Goal: Information Seeking & Learning: Find specific fact

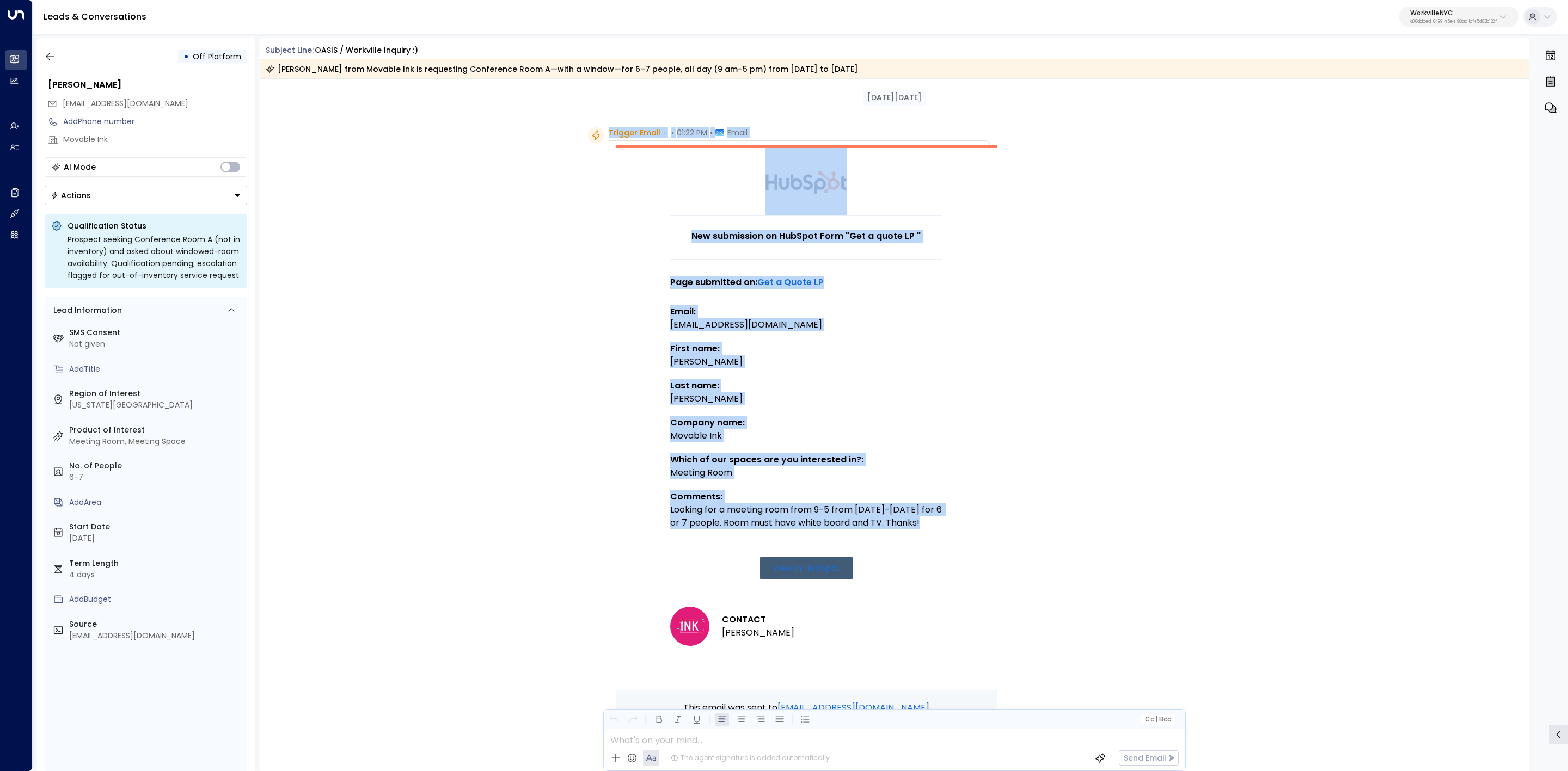
drag, startPoint x: 606, startPoint y: 129, endPoint x: 926, endPoint y: 524, distance: 508.4
click at [926, 524] on div "Trigger Email • • 01:22 PM • Email New submission on HubSpot Form "Get a quote …" at bounding box center [799, 508] width 381 height 761
copy div "Trigger Email • • 01:22 PM • Email New submission on HubSpot Form "Get a quote …"
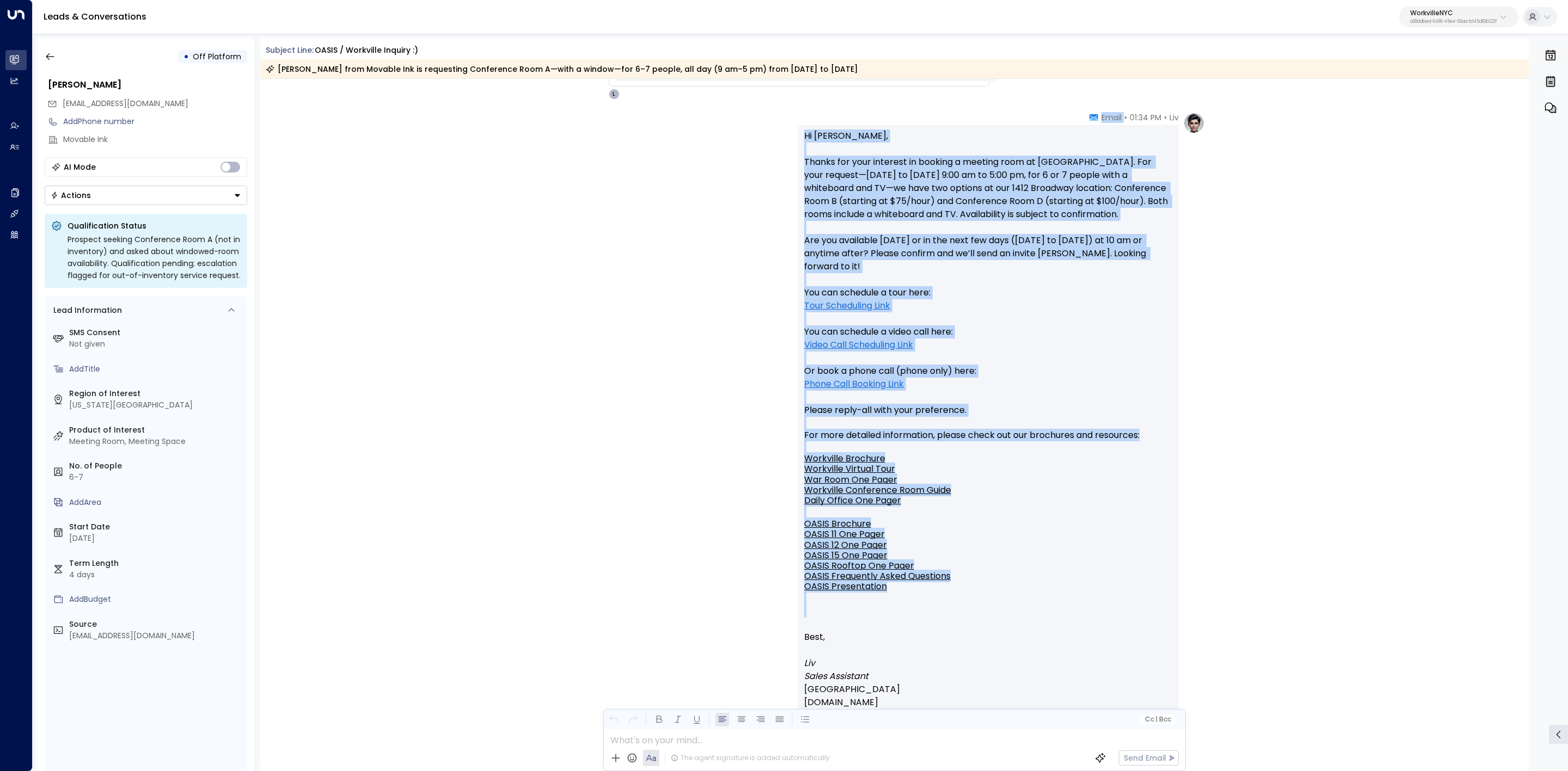
scroll to position [817, 0]
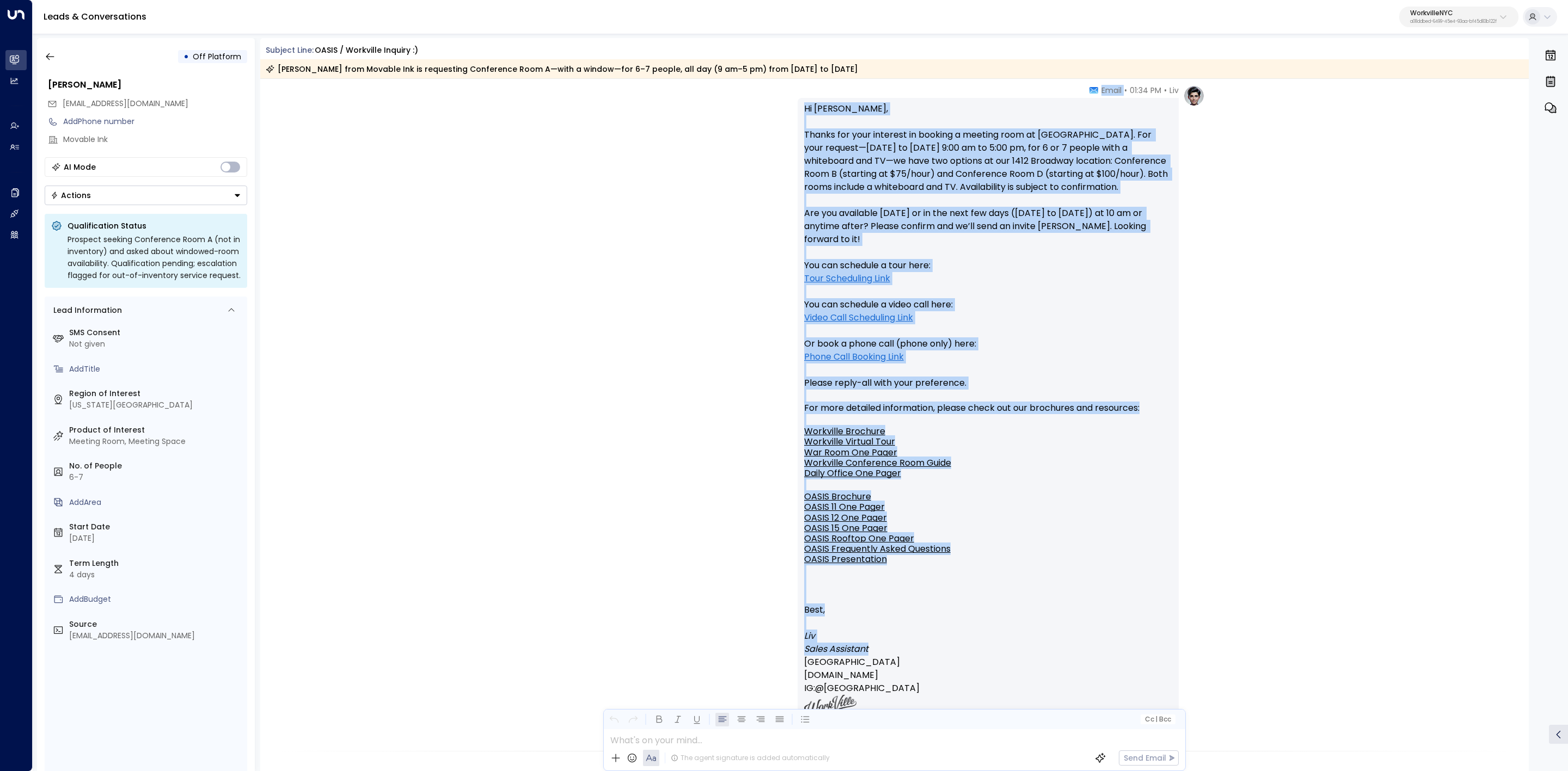
drag, startPoint x: 1098, startPoint y: 495, endPoint x: 1175, endPoint y: 633, distance: 158.0
click at [1175, 633] on div "Liv • 01:34 PM • Email Hi [PERSON_NAME], Thanks for your interest in booking a …" at bounding box center [988, 410] width 381 height 649
copy div "Lorem Ip Dolor, Sitame con adip elitsedd ei tempori u laboree dolo ma Aliquaeni…"
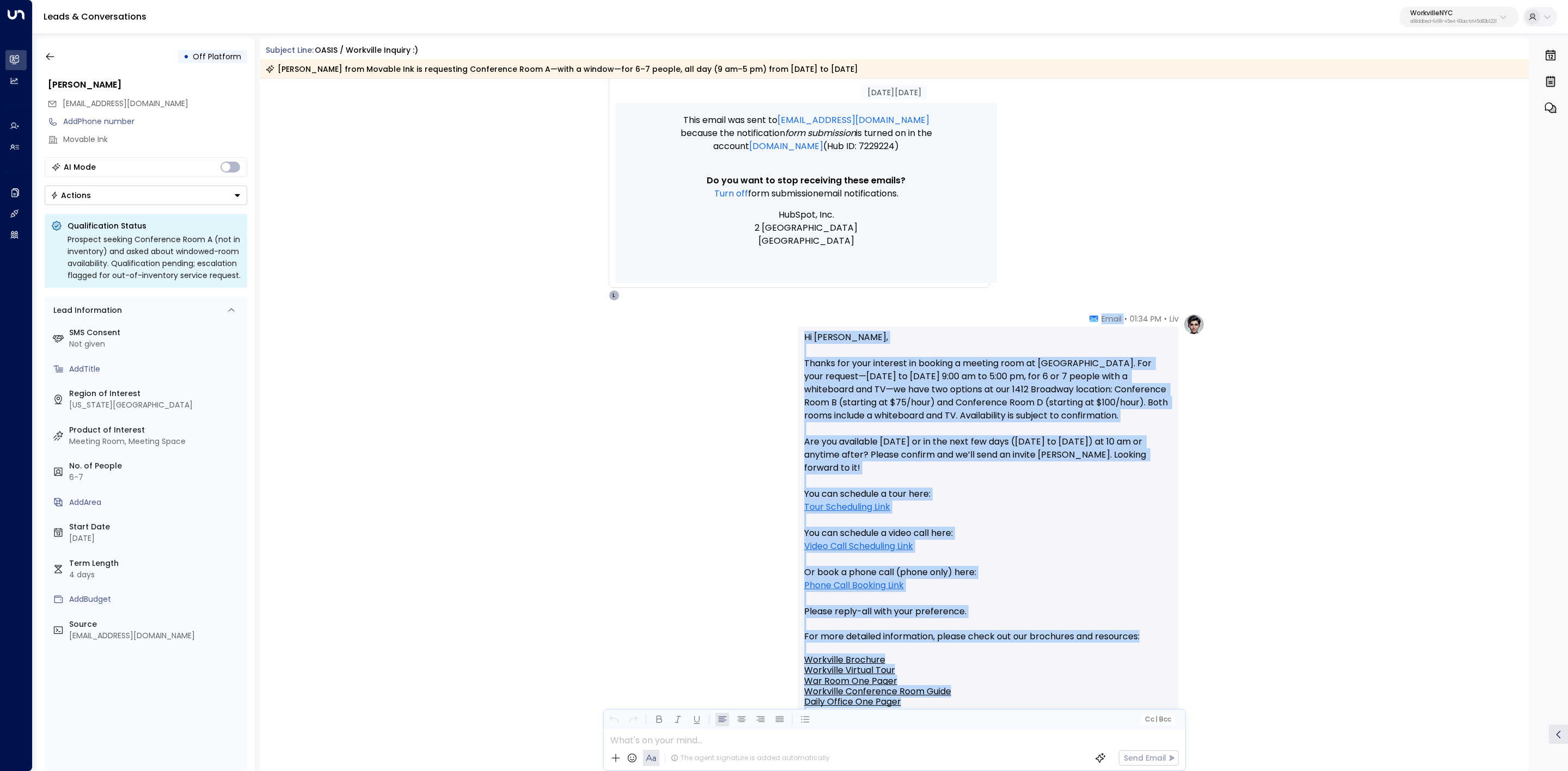
scroll to position [571, 0]
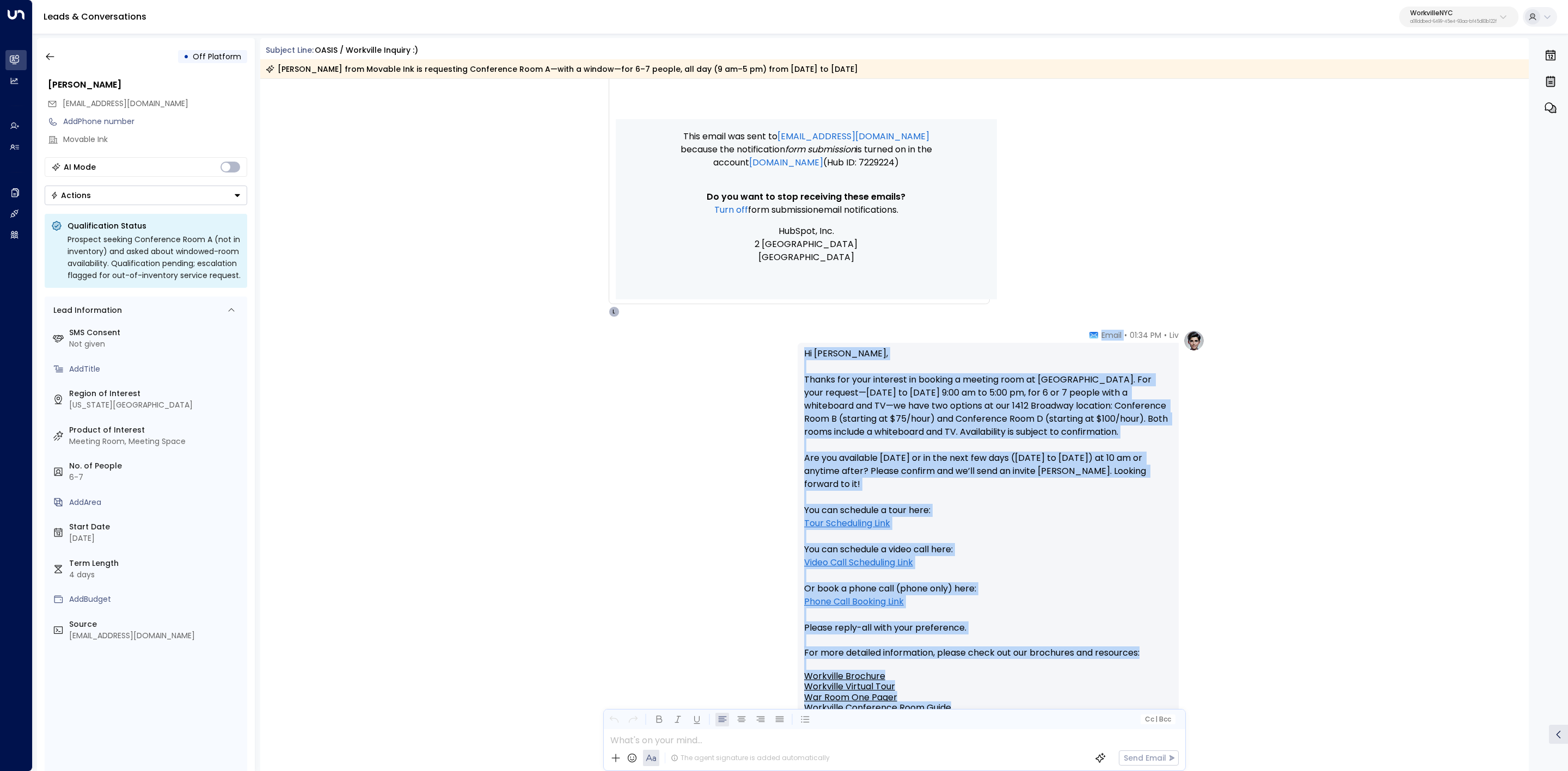
click at [1062, 526] on p "Hi [PERSON_NAME], Thanks for your interest in booking a meeting room at [GEOGRA…" at bounding box center [988, 498] width 368 height 301
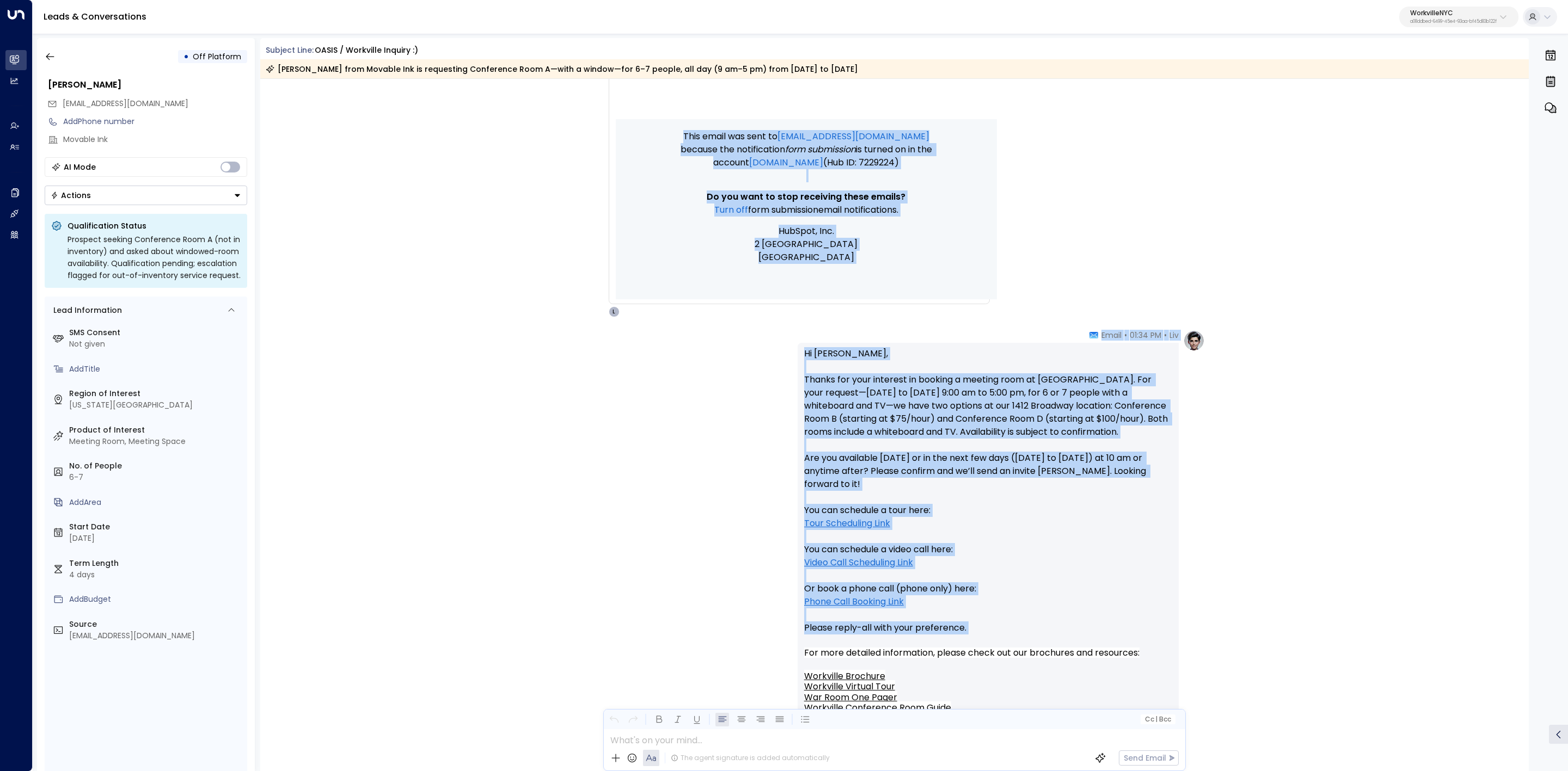
copy div "Lor ipsumdolor si AmeTcon Adip "Eli s doeiu TE " Inci utlaboree do: Mag a Enima…"
drag, startPoint x: 1093, startPoint y: 337, endPoint x: 1194, endPoint y: 623, distance: 303.3
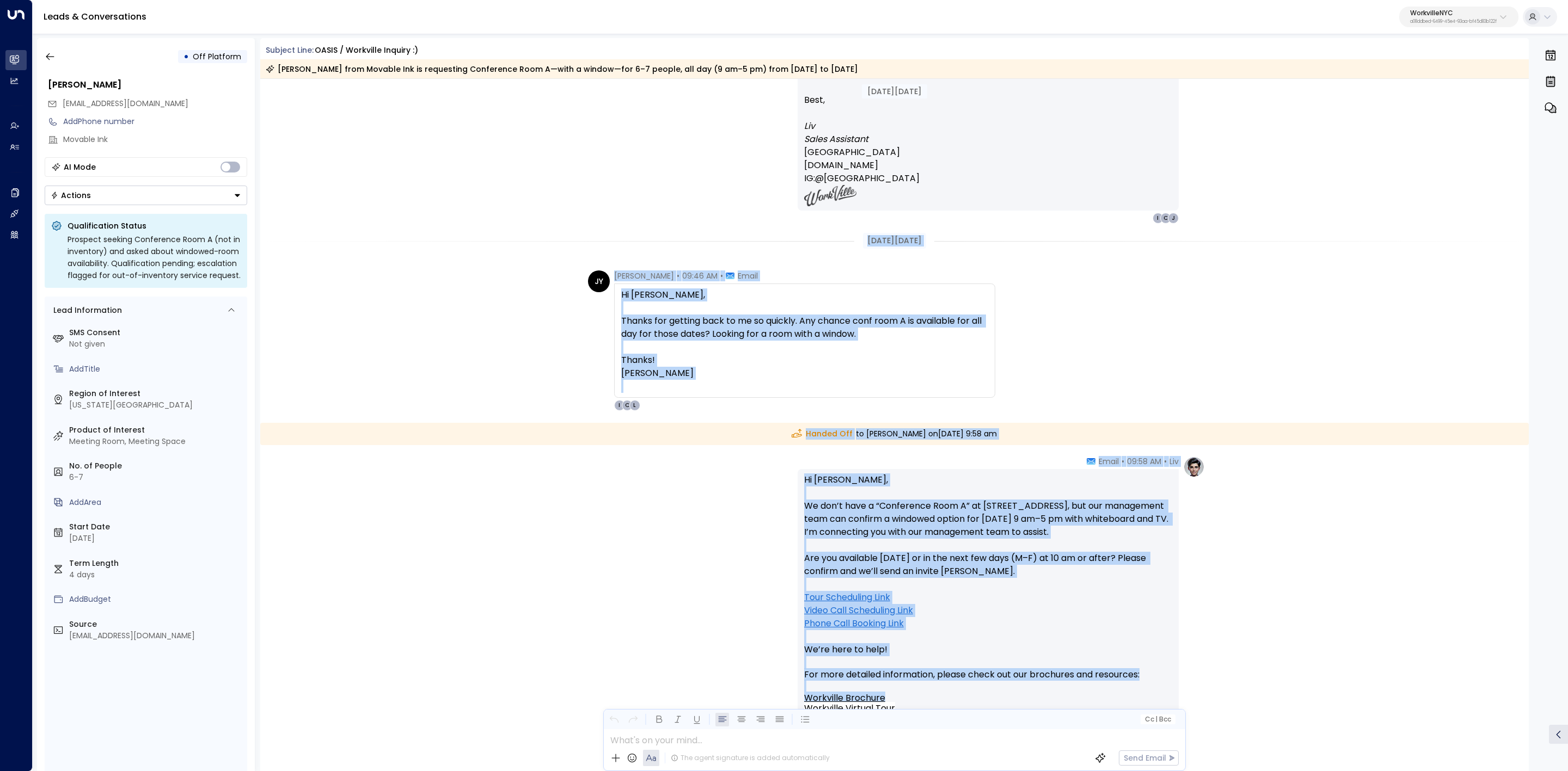
scroll to position [1388, 0]
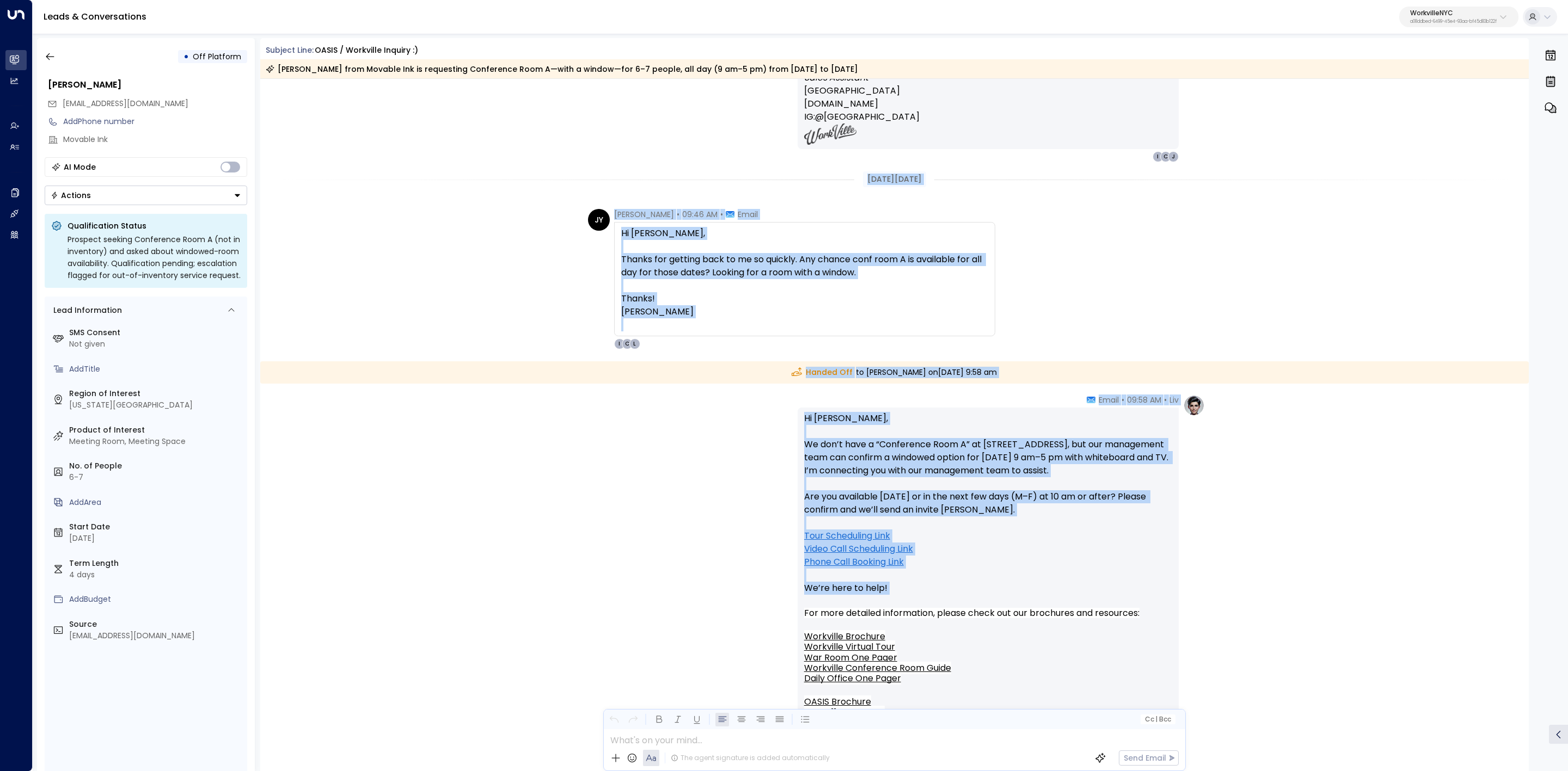
drag, startPoint x: 856, startPoint y: 504, endPoint x: 1178, endPoint y: 603, distance: 336.9
click at [1178, 603] on div "Sep 17, 20 days ago Trigger Email • • 01:22 PM • Email New submission on HubSpo…" at bounding box center [895, 129] width 1269 height 2876
copy div "Sep 18, 19 days ago JY Julia Yepez • 09:46 AM • Email Hi Liv, Thanks for gettin…"
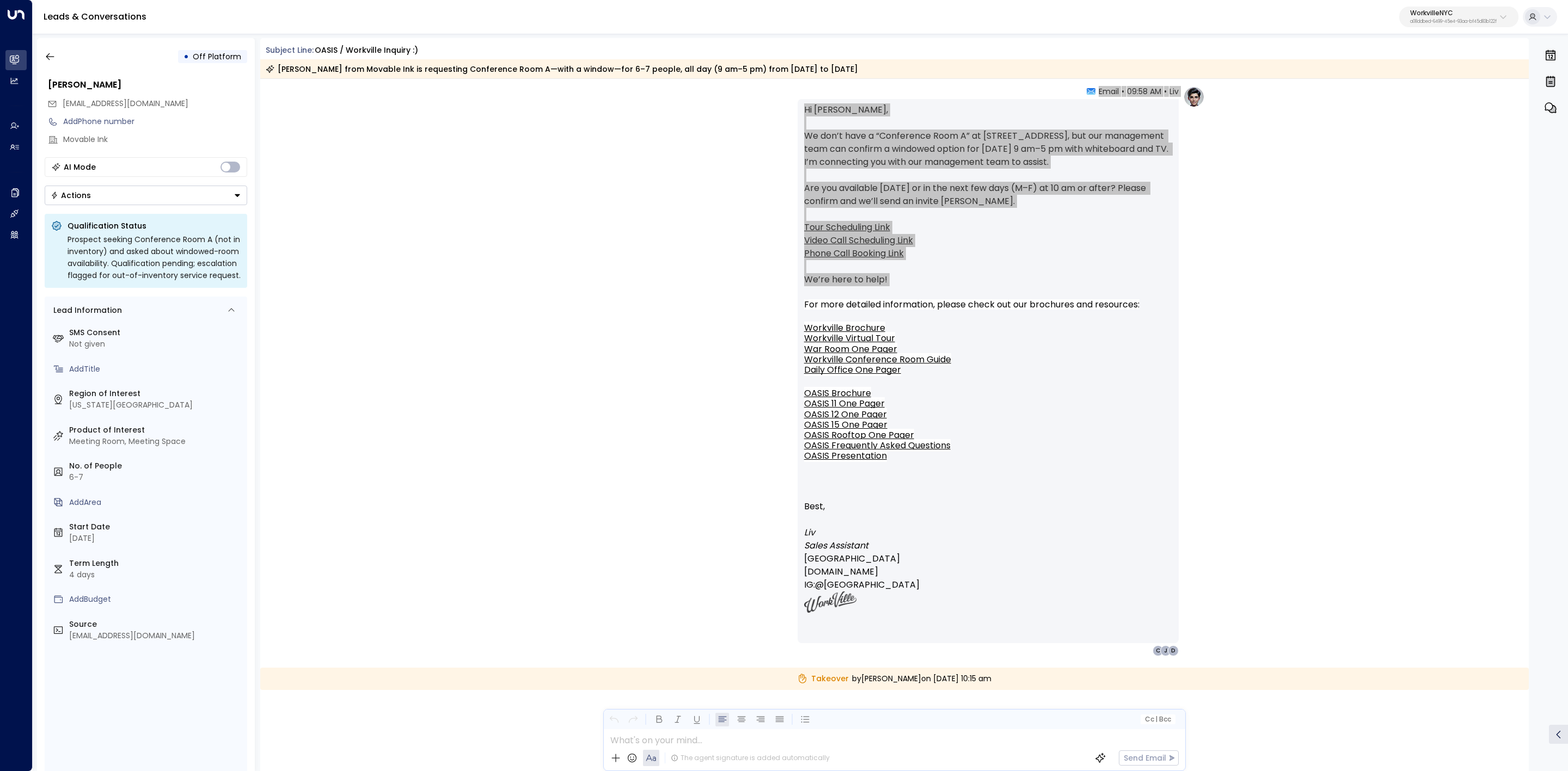
scroll to position [1551, 0]
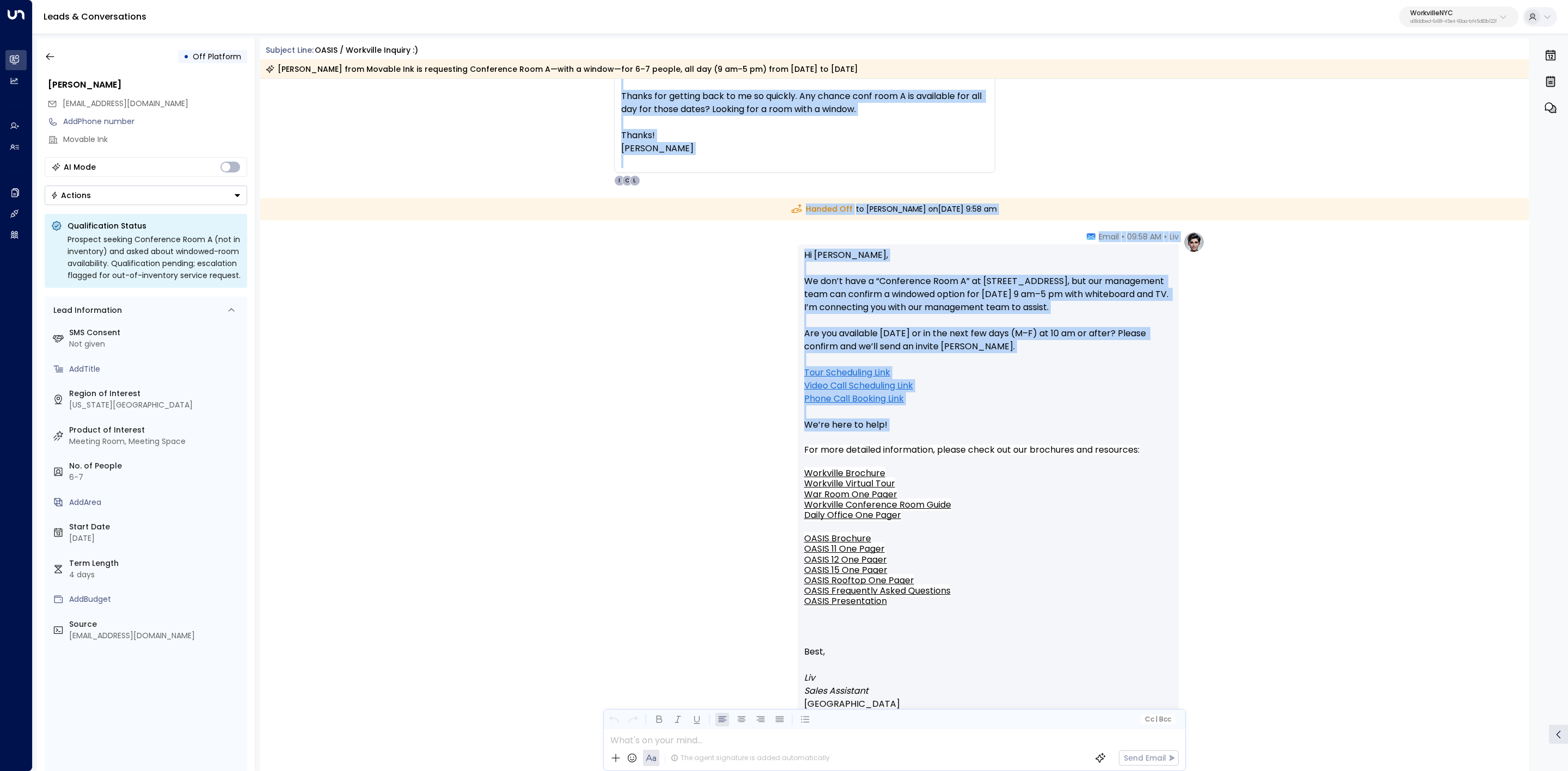
click at [1201, 427] on div "Liv • 09:58 AM • Email Hi Julia, We don’t have a “Conference Room A” at 1412 Br…" at bounding box center [1001, 516] width 407 height 570
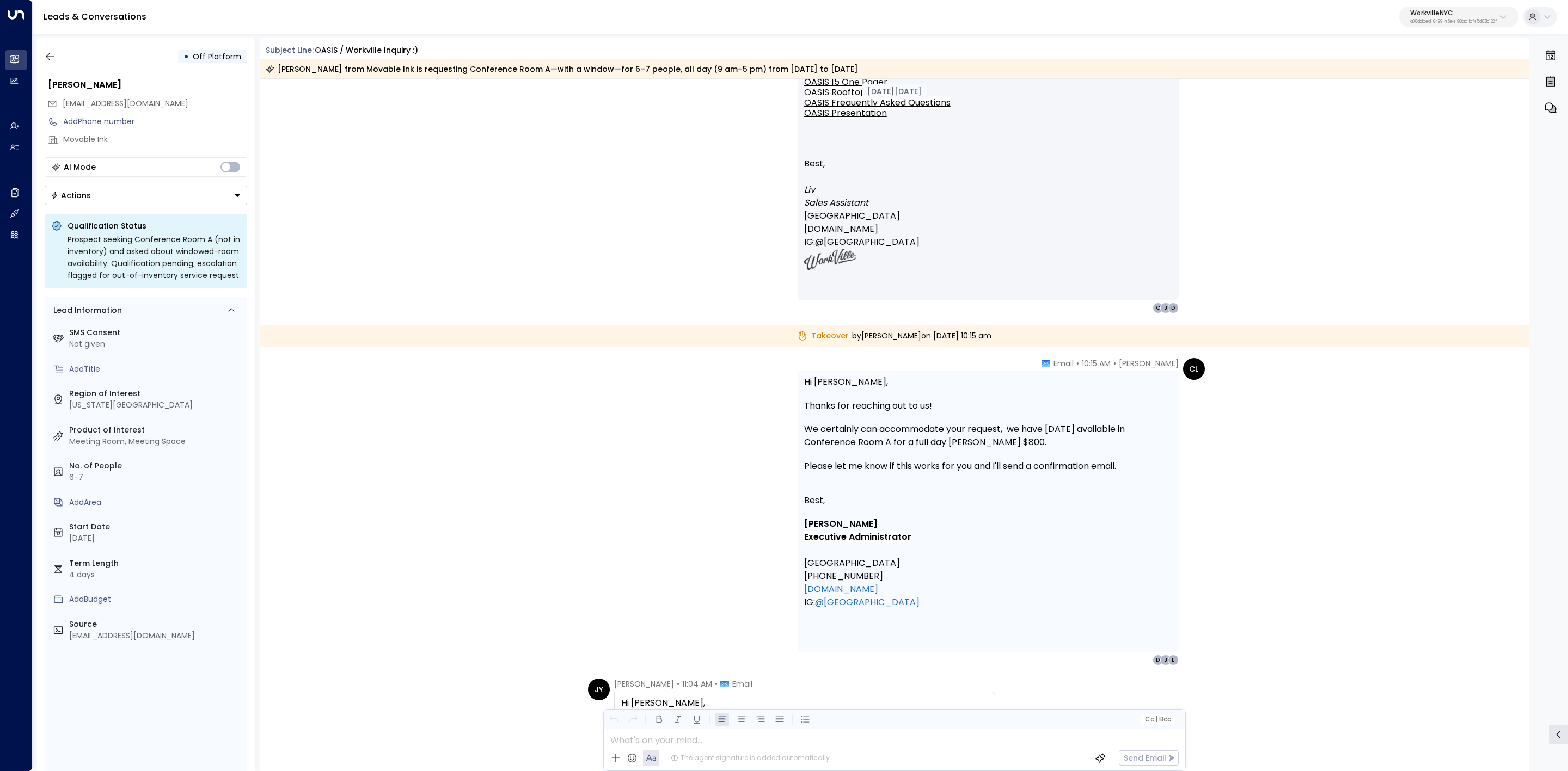
scroll to position [2041, 0]
drag, startPoint x: 778, startPoint y: 332, endPoint x: 1140, endPoint y: 584, distance: 441.1
copy div "Takeover by Cecilia Lara on Thursday, Sep 18 2025 at 10:15 am CL Cecilia Lara •…"
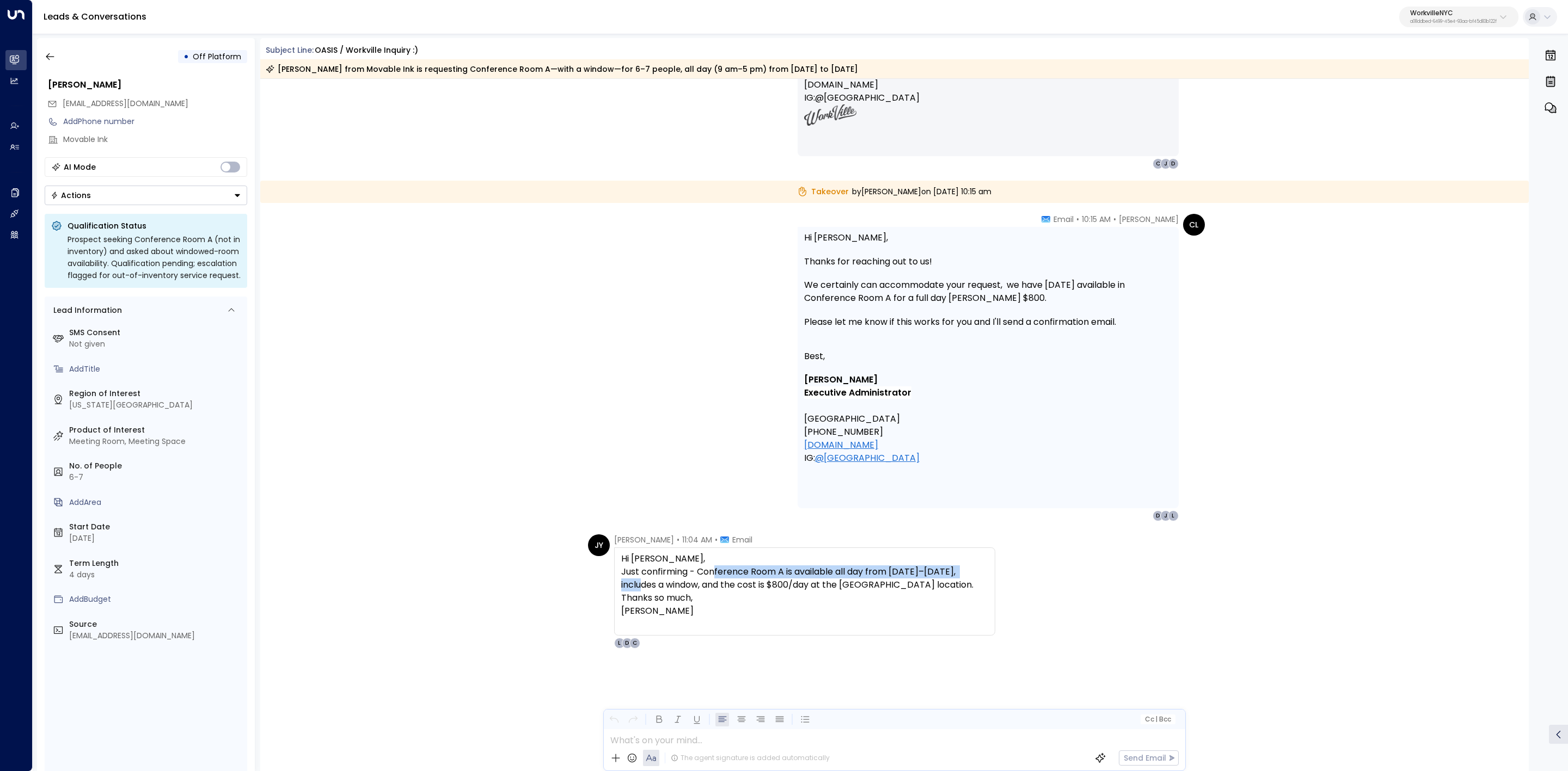
drag, startPoint x: 682, startPoint y: 575, endPoint x: 818, endPoint y: 570, distance: 136.1
click at [729, 572] on p "Just confirming - Conference Room A is available all day from October 27–30, in…" at bounding box center [805, 578] width 367 height 26
click at [819, 570] on p "Just confirming - Conference Room A is available all day from October 27–30, in…" at bounding box center [805, 578] width 367 height 26
click at [966, 570] on p "Just confirming - Conference Room A is available all day from October 27–30, in…" at bounding box center [805, 578] width 367 height 26
click at [621, 649] on div "D" at bounding box center [627, 643] width 11 height 11
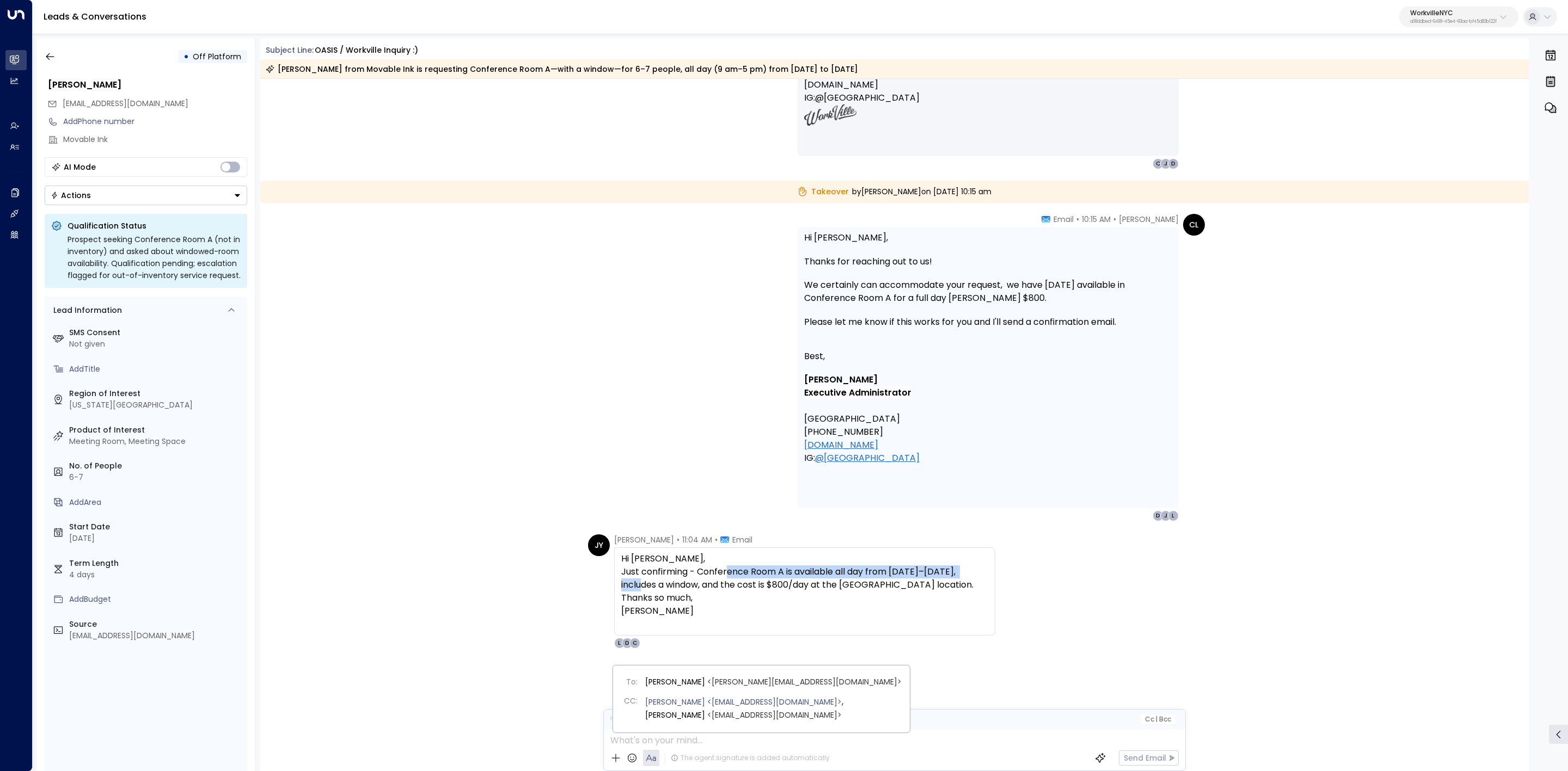
click at [634, 649] on div "C" at bounding box center [635, 643] width 11 height 11
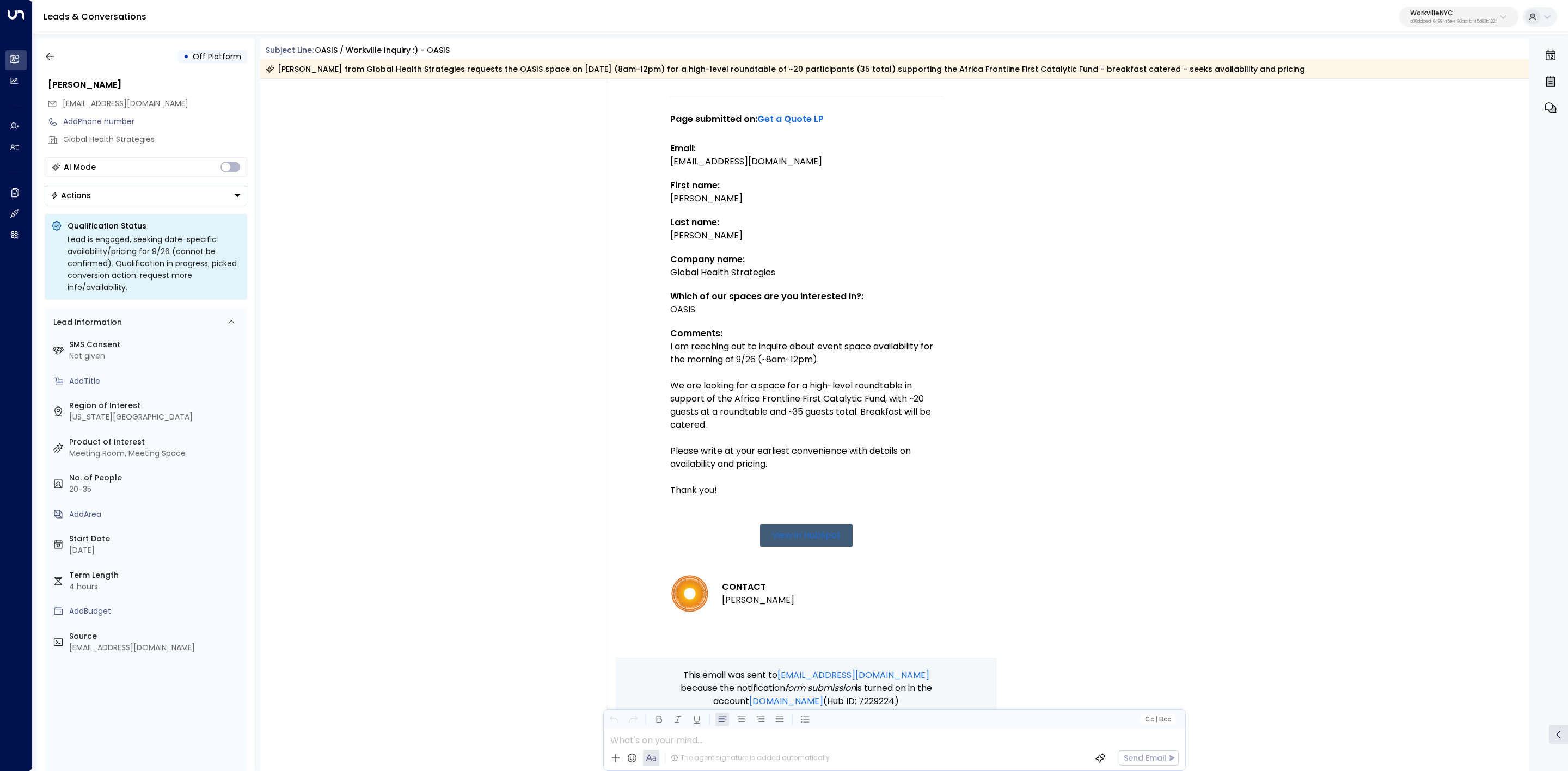
scroll to position [82, 0]
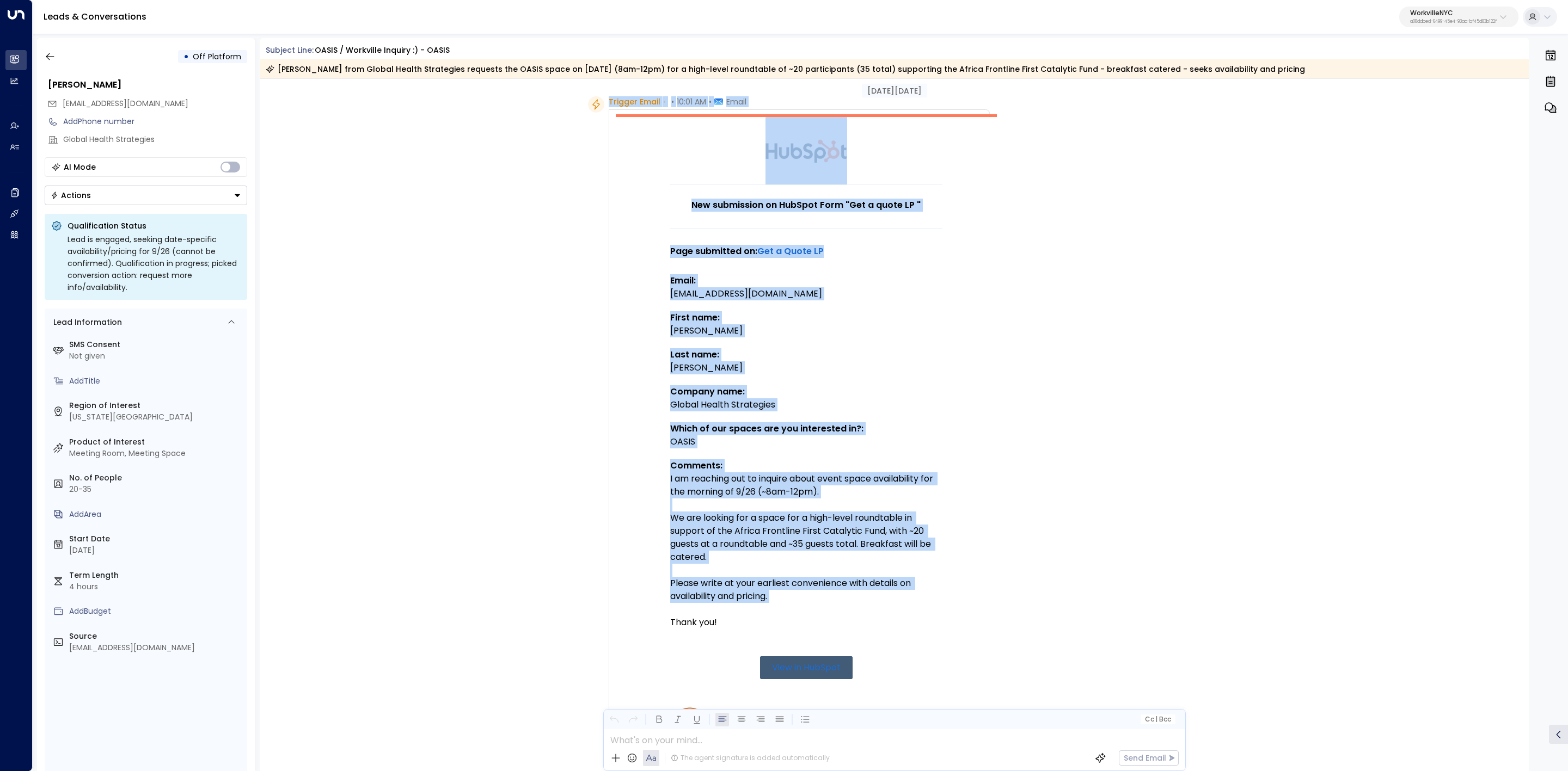
scroll to position [82, 0]
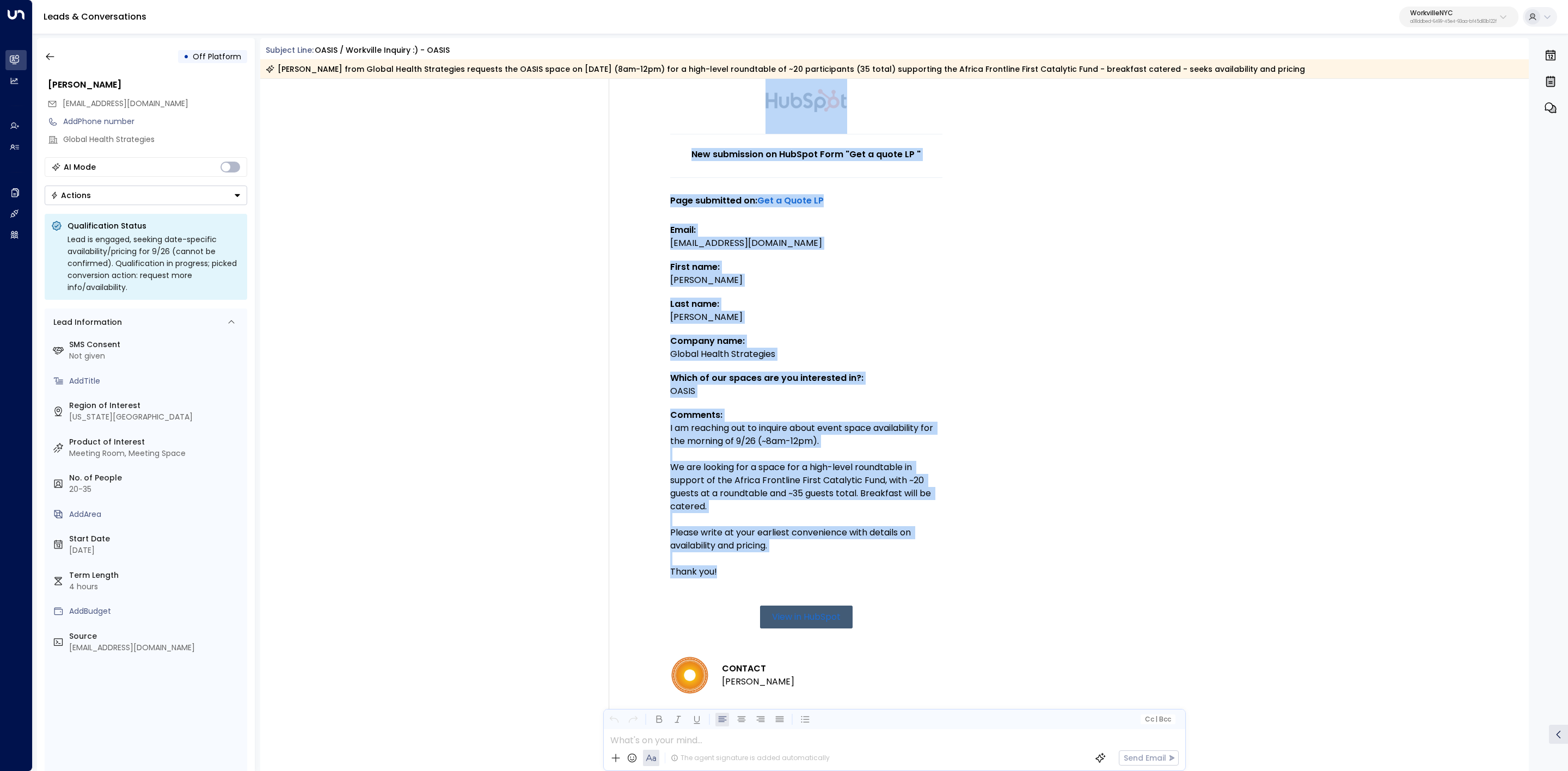
drag, startPoint x: 601, startPoint y: 128, endPoint x: 899, endPoint y: 608, distance: 565.0
click at [899, 608] on div "Trigger Email • • 10:01 AM • Email New submission on HubSpot Form "Get a quote …" at bounding box center [789, 492] width 402 height 892
copy div "Trigger Email • • 10:01 AM • Email New submission on HubSpot Form "Get a quote …"
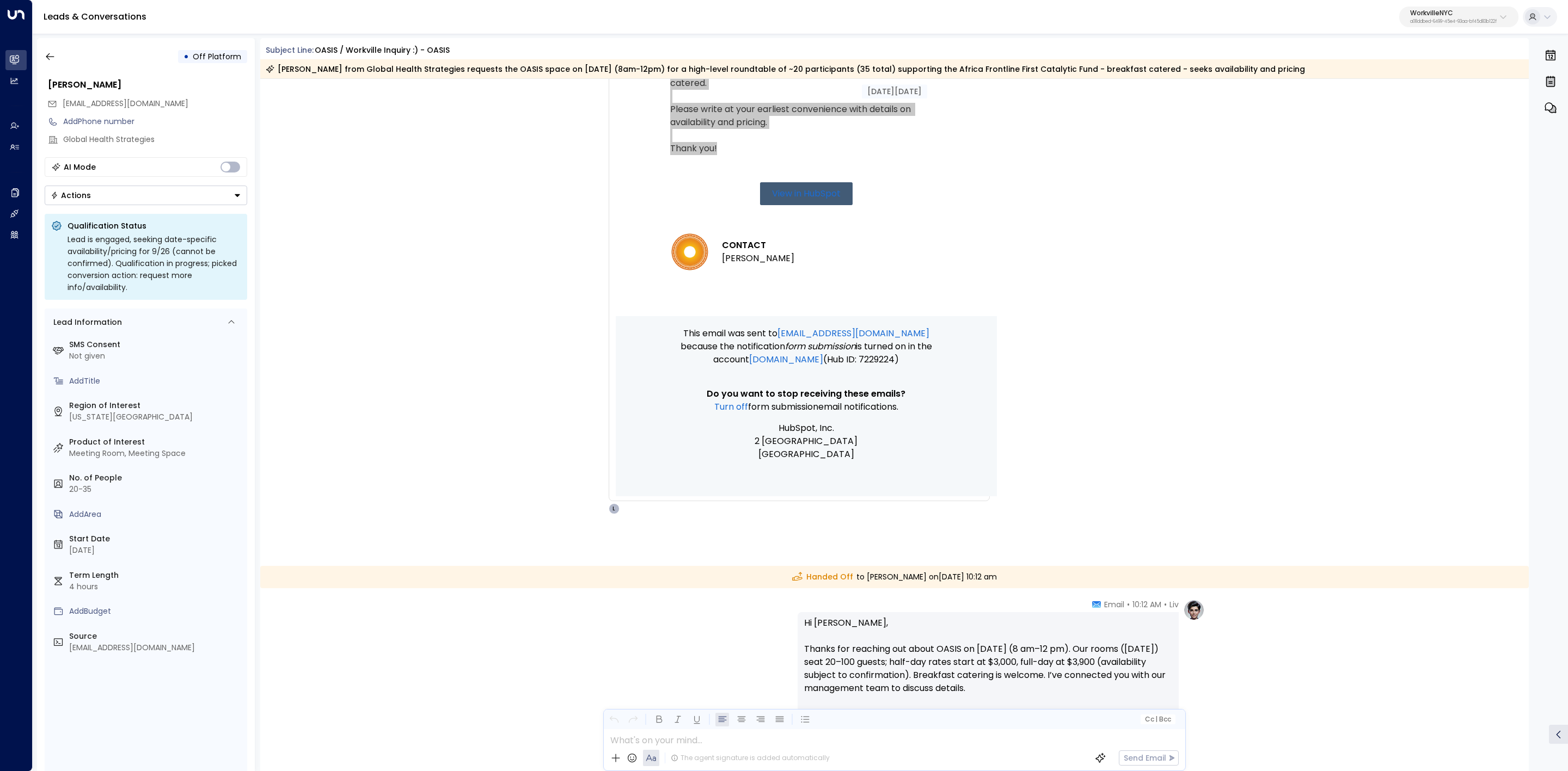
scroll to position [653, 0]
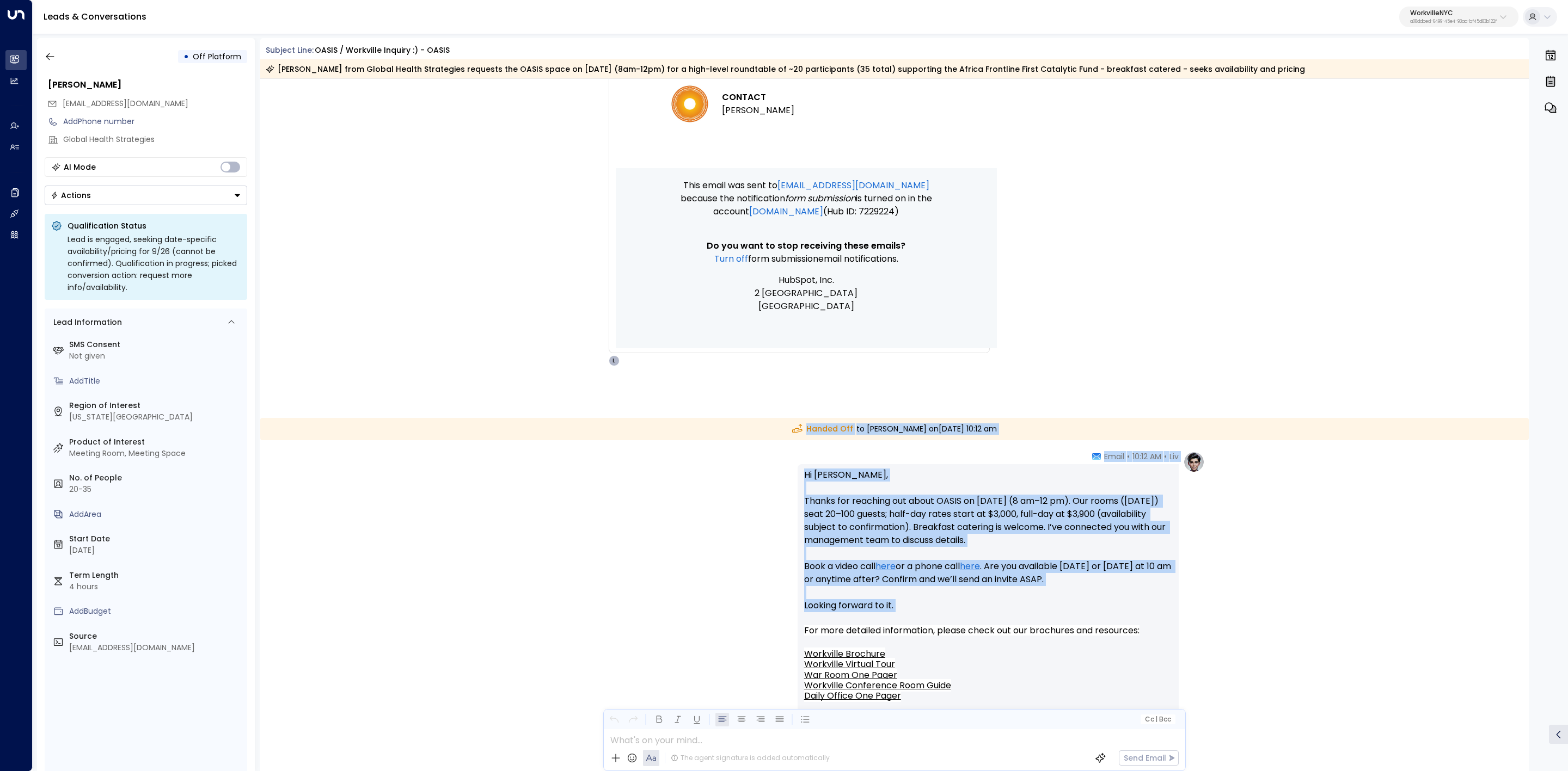
drag, startPoint x: 784, startPoint y: 426, endPoint x: 1155, endPoint y: 615, distance: 416.4
copy div "Handed Off to DJ Dashti on Friday, Sep 12 2025 at 10:12 am Liv • 10:12 AM • Ema…"
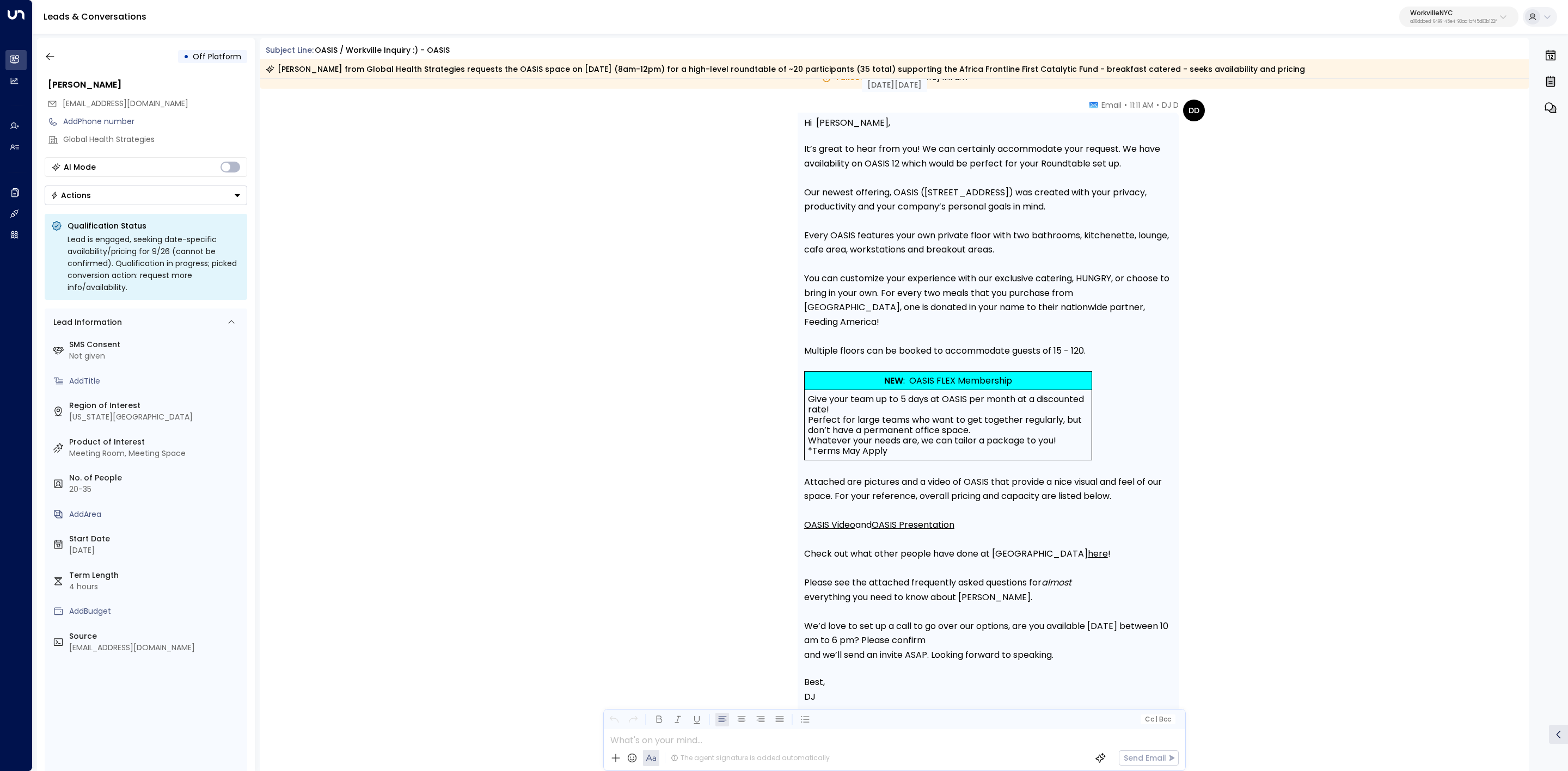
scroll to position [1633, 0]
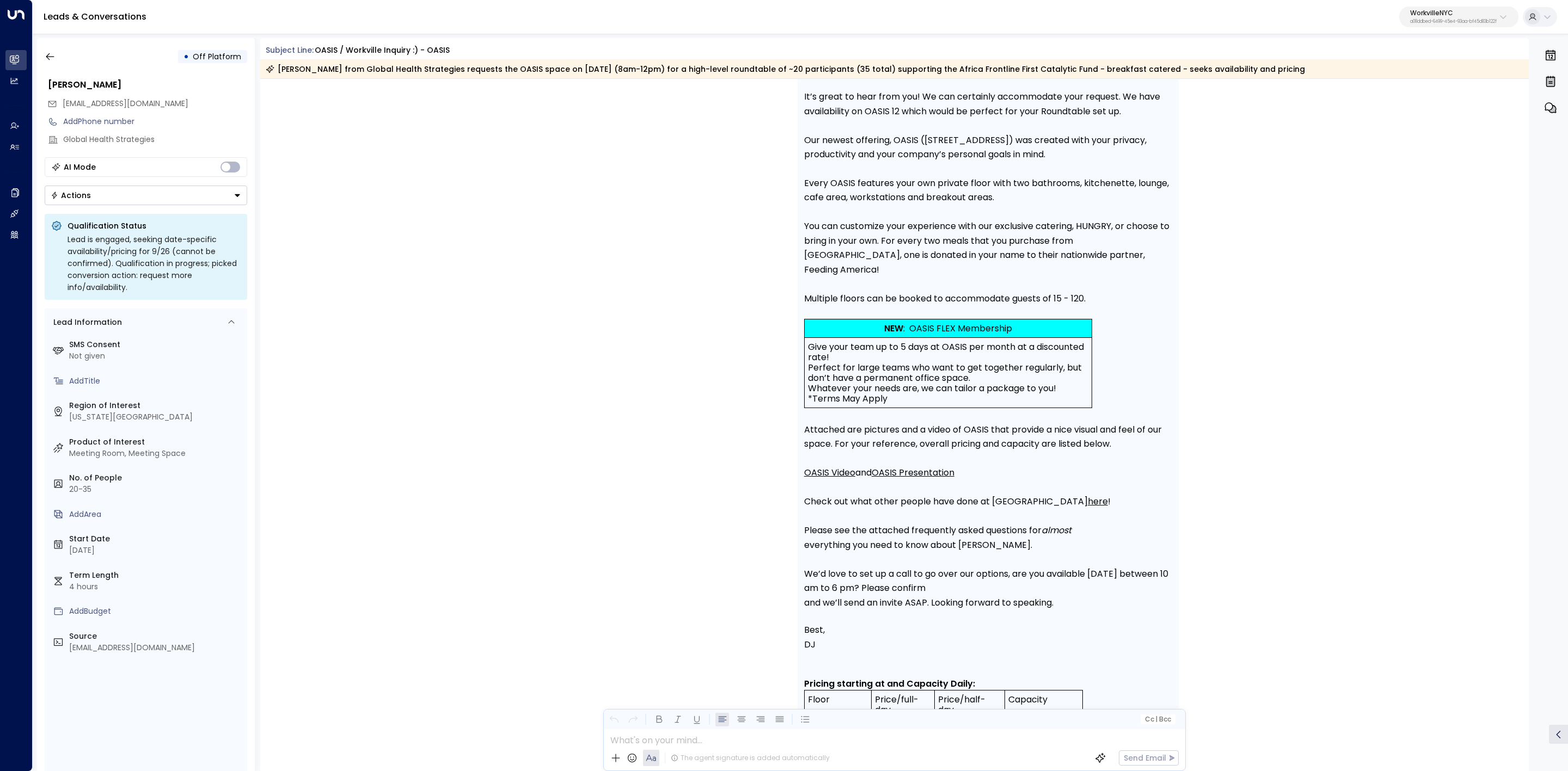
drag, startPoint x: 803, startPoint y: 595, endPoint x: 1160, endPoint y: 624, distance: 358.2
copy div "Takeover by DJ D on Friday, Sep 12 2025 at 11:11 am DD DJ D • 11:11 AM • Email …"
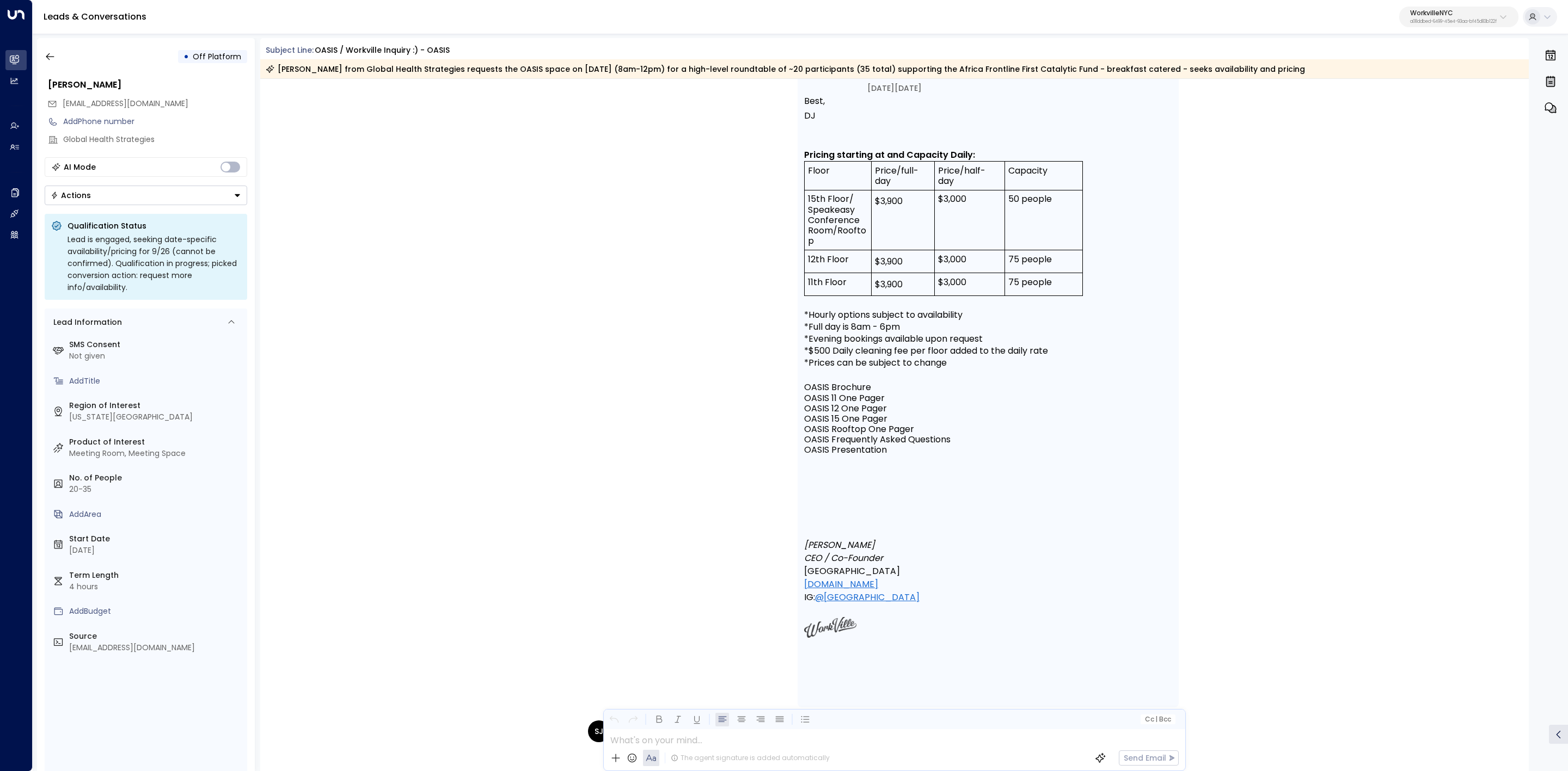
scroll to position [2123, 0]
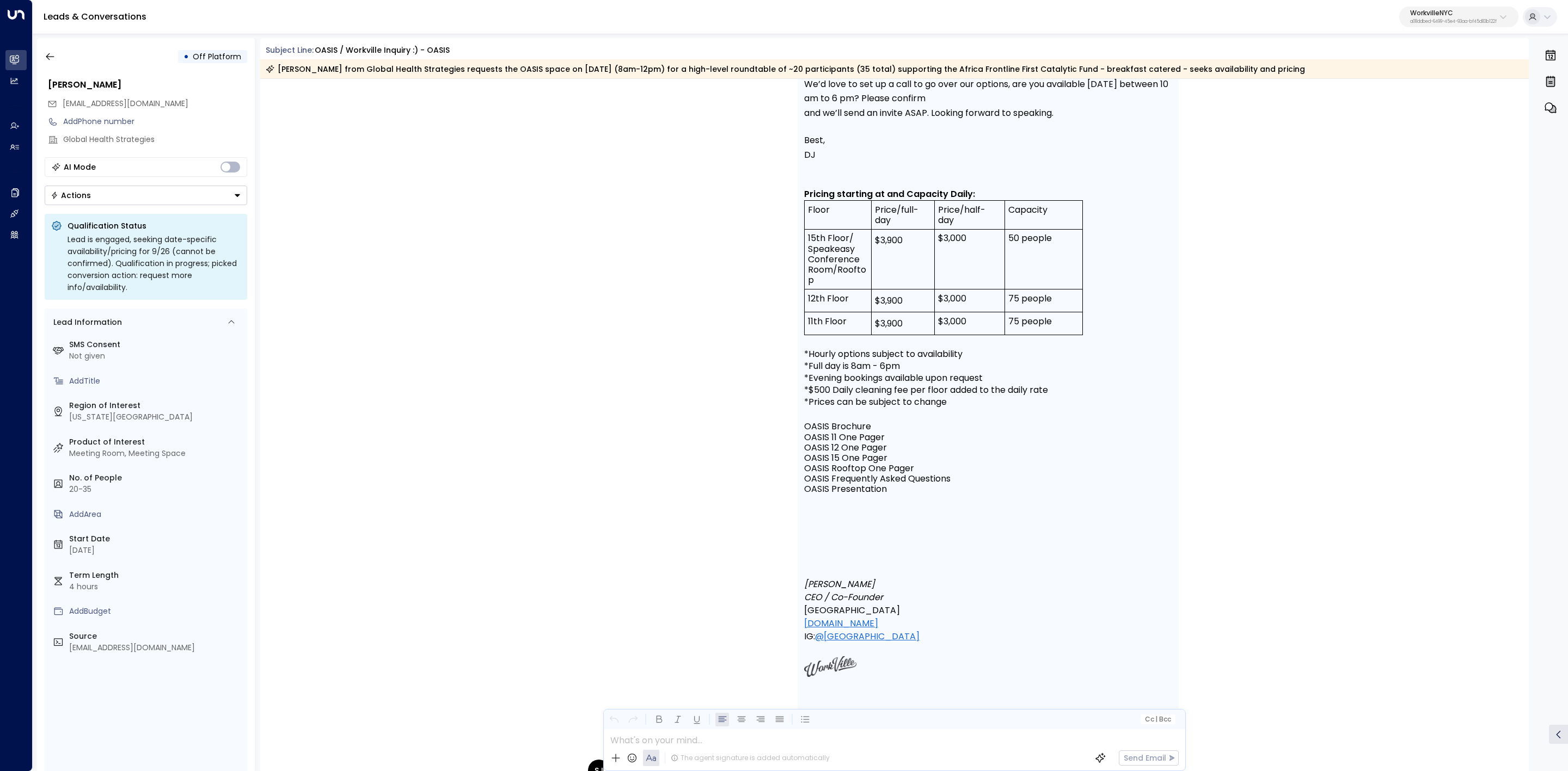
click at [804, 148] on span "DJ" at bounding box center [810, 155] width 12 height 14
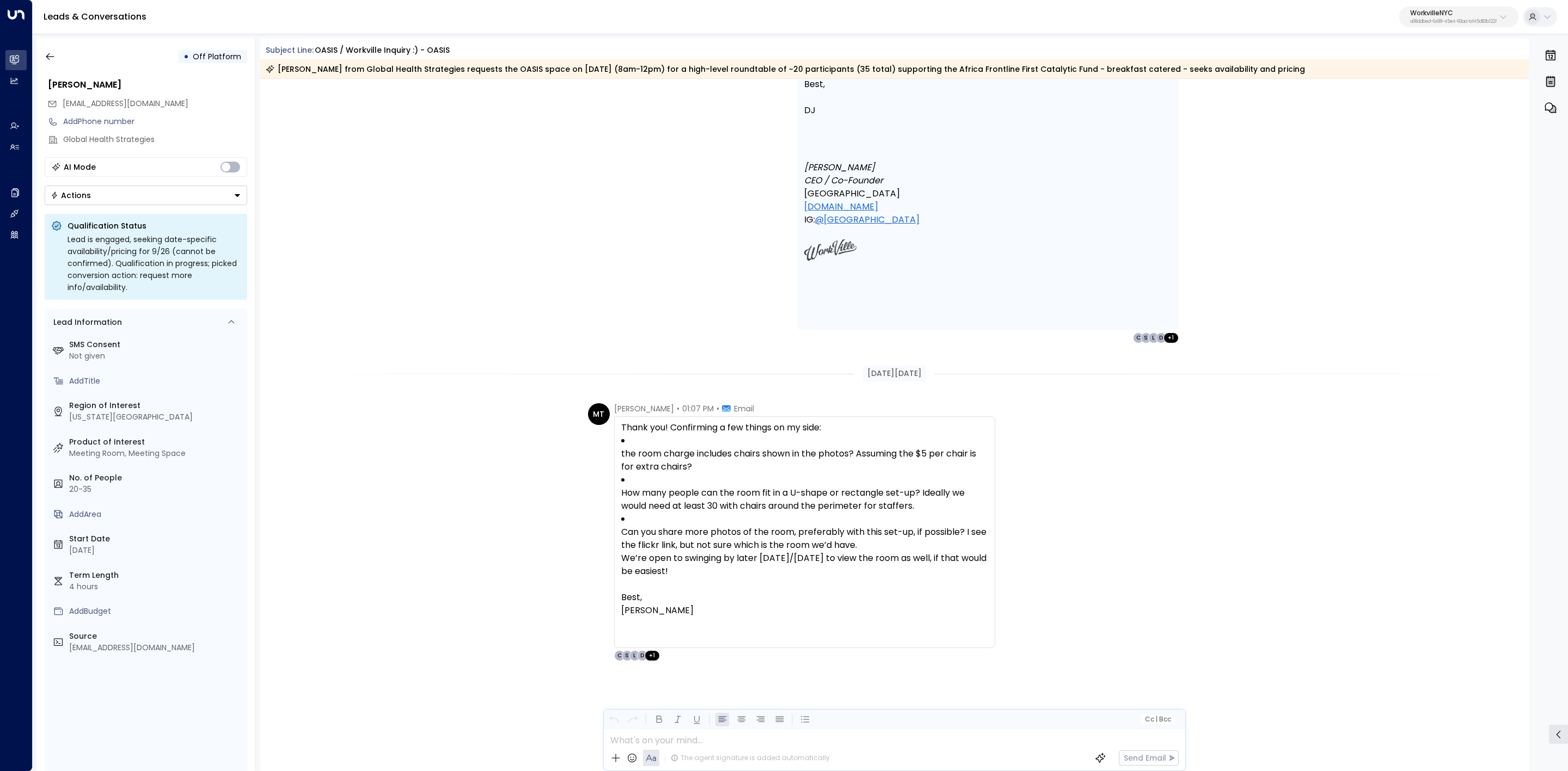
scroll to position [4120, 0]
